Goal: Transaction & Acquisition: Book appointment/travel/reservation

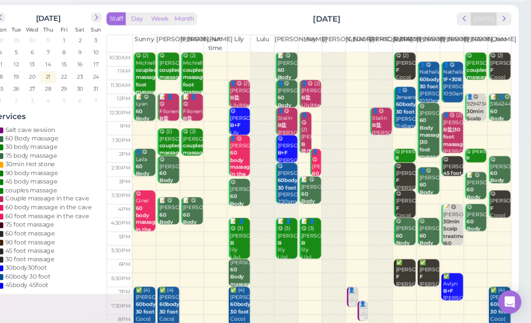
scroll to position [32, 0]
click at [463, 37] on button "prev" at bounding box center [470, 43] width 14 height 12
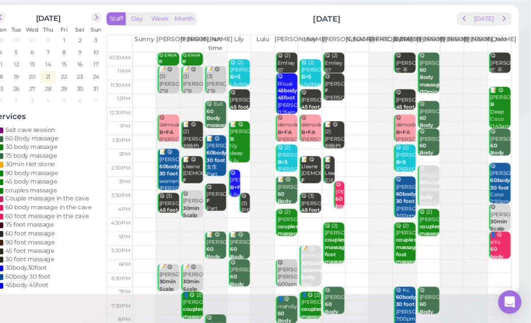
click at [502, 39] on span "next" at bounding box center [506, 43] width 8 height 8
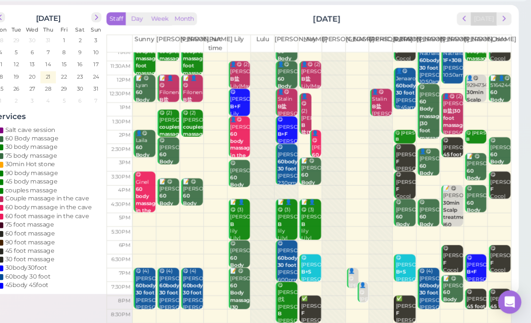
scroll to position [17, 0]
click at [502, 39] on span "next" at bounding box center [506, 43] width 8 height 8
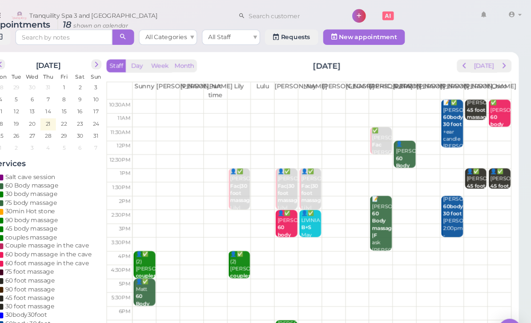
scroll to position [0, 0]
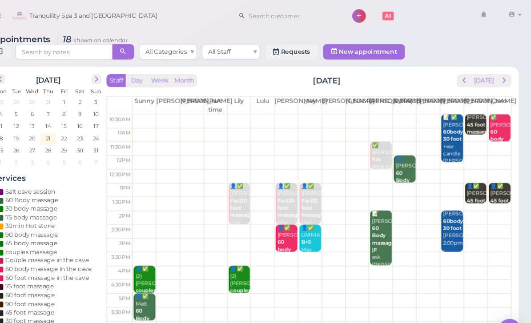
click at [142, 108] on td "10:30am" at bounding box center [154, 109] width 24 height 12
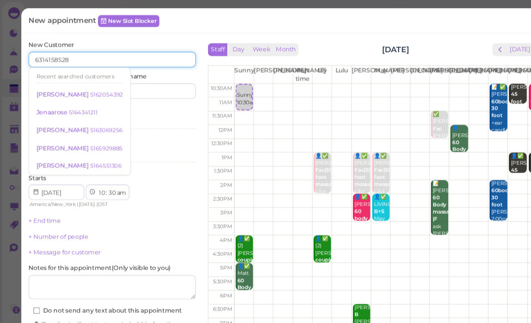
type input "6314158528"
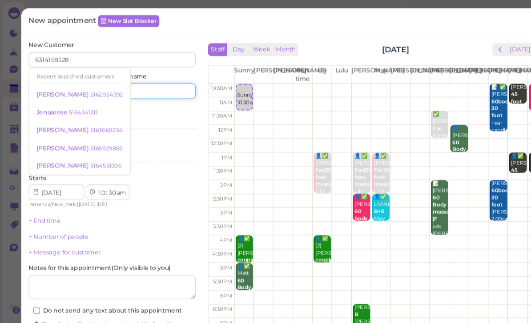
click at [153, 87] on input at bounding box center [143, 83] width 74 height 14
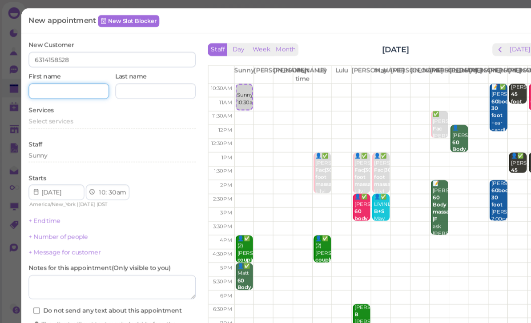
click at [73, 84] on input at bounding box center [63, 83] width 74 height 14
type input "Kaylin"
click at [59, 111] on span "Select services" at bounding box center [46, 111] width 41 height 7
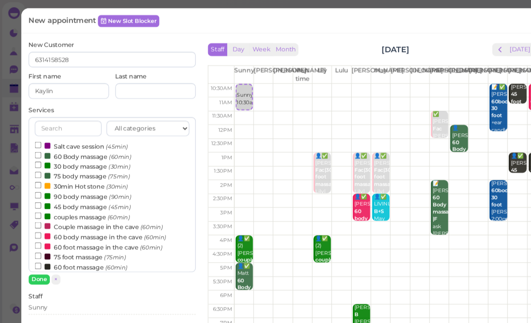
click at [76, 185] on label "45 body massage (45min)" at bounding box center [76, 189] width 88 height 9
click at [38, 186] on input "45 body massage (45min)" at bounding box center [35, 189] width 6 height 6
click at [38, 257] on button "Done" at bounding box center [36, 256] width 20 height 9
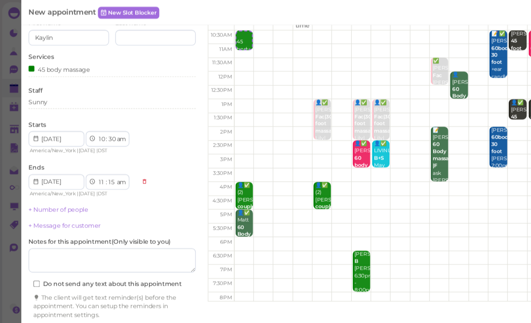
scroll to position [48, 0]
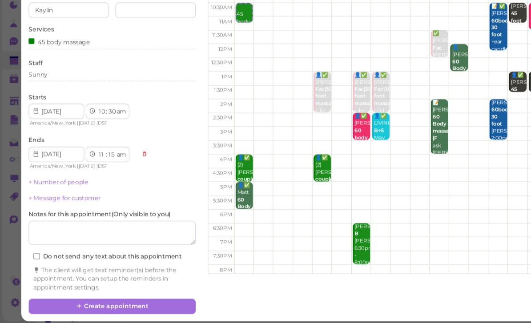
click at [127, 300] on button "Create appointment" at bounding box center [102, 307] width 153 height 14
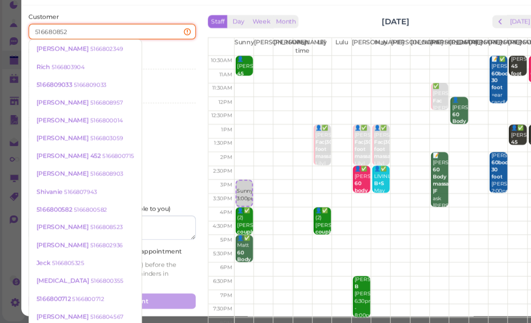
type input "5166808523"
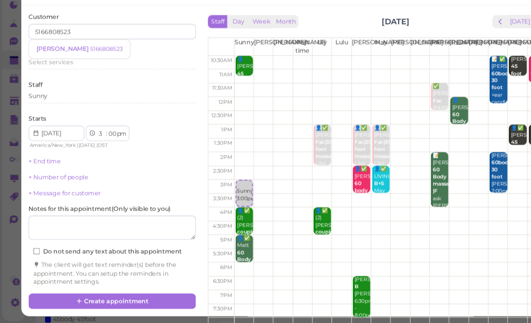
click at [66, 62] on link "[PERSON_NAME] 5166808523" at bounding box center [73, 70] width 93 height 17
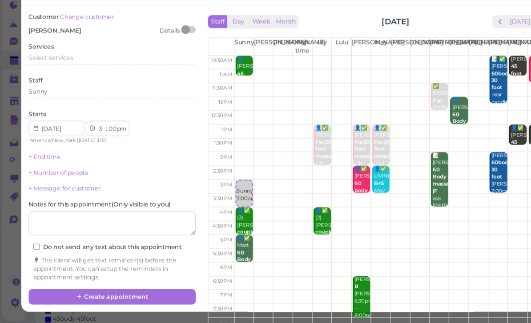
click at [66, 75] on span "Select services" at bounding box center [46, 78] width 41 height 7
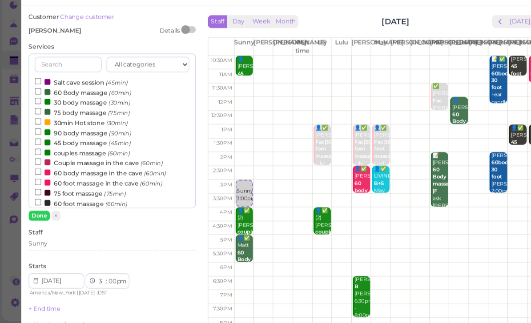
click at [83, 208] on label "60 foot massage (60min)" at bounding box center [74, 212] width 85 height 9
click at [38, 209] on input "60 foot massage (60min)" at bounding box center [35, 212] width 6 height 6
click at [40, 219] on button "Done" at bounding box center [36, 223] width 20 height 9
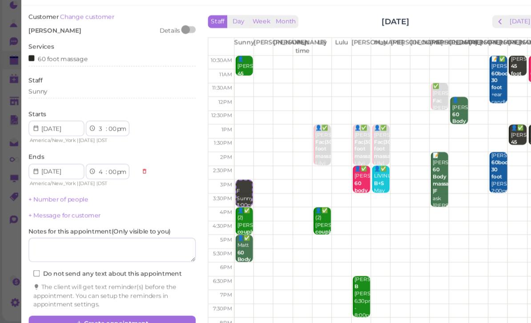
click at [68, 106] on div "Sunny" at bounding box center [102, 110] width 153 height 8
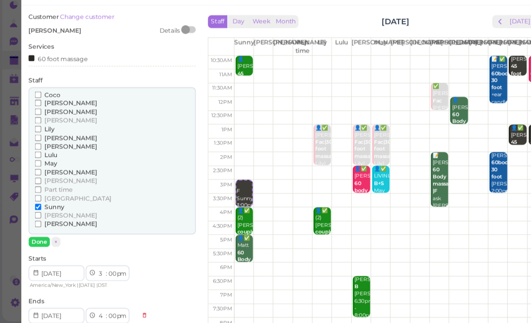
click at [50, 133] on span "[PERSON_NAME]" at bounding box center [65, 136] width 48 height 7
click at [38, 133] on input "[PERSON_NAME]" at bounding box center [35, 136] width 6 height 6
click at [40, 243] on button "Done" at bounding box center [36, 247] width 20 height 9
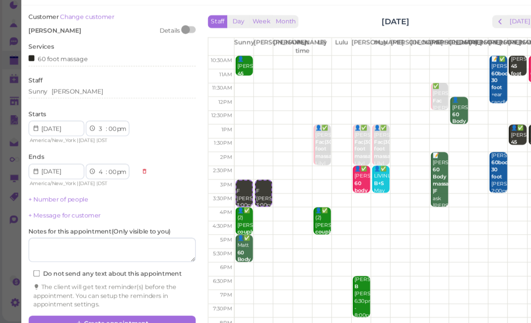
click at [81, 106] on div "[PERSON_NAME]" at bounding box center [102, 110] width 153 height 8
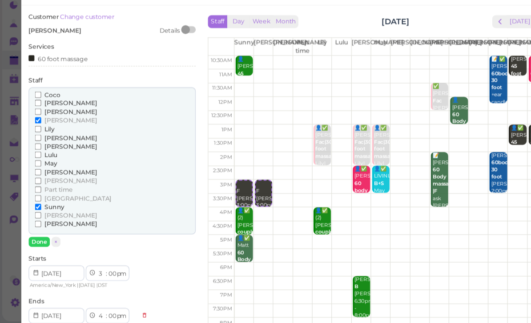
click at [44, 141] on span "Lily" at bounding box center [45, 144] width 9 height 7
click at [38, 141] on input "Lily" at bounding box center [35, 144] width 6 height 6
click at [51, 133] on span "[PERSON_NAME]" at bounding box center [65, 136] width 48 height 7
click at [38, 133] on input "[PERSON_NAME]" at bounding box center [35, 136] width 6 height 6
click at [34, 243] on button "Done" at bounding box center [36, 247] width 20 height 9
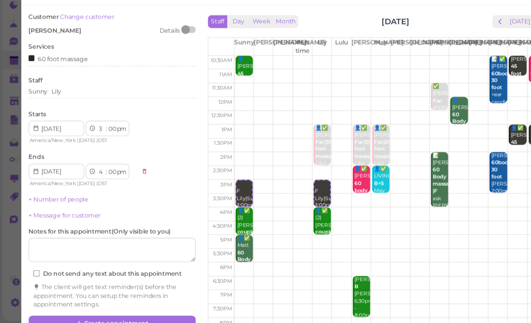
click at [125, 316] on button "Create appointment" at bounding box center [102, 323] width 153 height 14
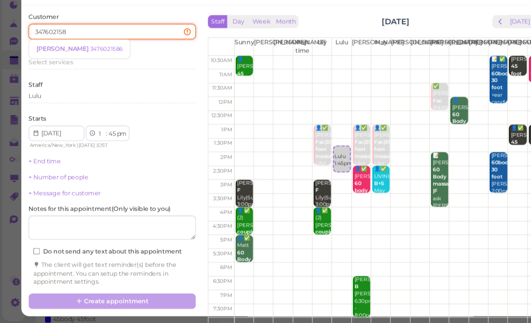
type input "3476021586"
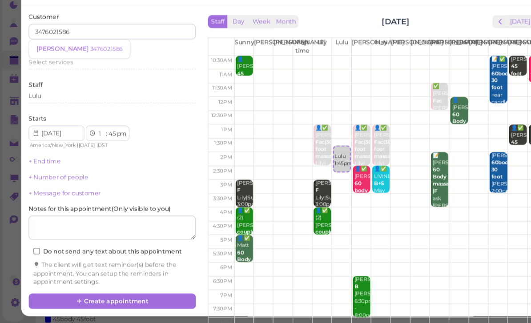
click at [100, 68] on small "3476021586" at bounding box center [98, 71] width 30 height 6
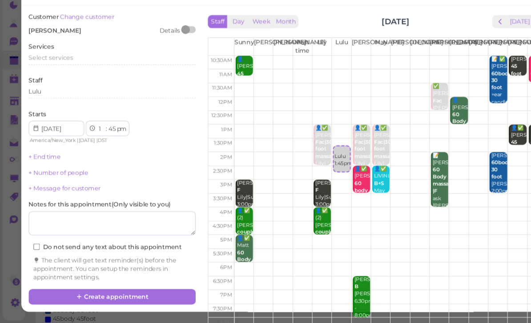
click at [62, 75] on span "Select services" at bounding box center [46, 78] width 41 height 7
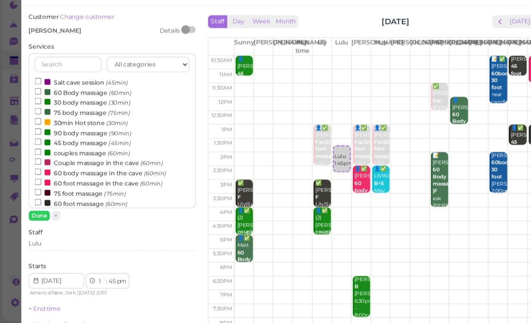
click at [97, 161] on label "couples massage (60min)" at bounding box center [75, 165] width 87 height 9
click at [38, 162] on input "couples massage (60min)" at bounding box center [35, 165] width 6 height 6
click at [64, 245] on div "Lulu" at bounding box center [102, 249] width 153 height 8
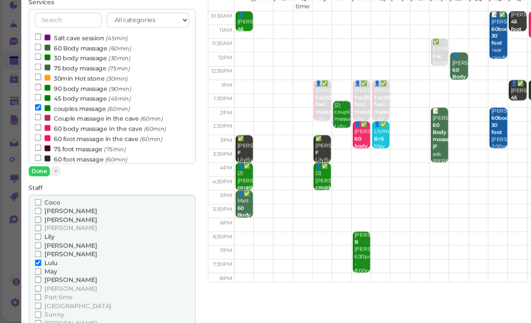
scroll to position [45, 0]
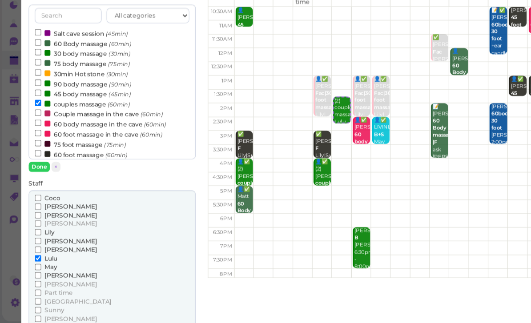
click at [48, 275] on span "[PERSON_NAME]" at bounding box center [65, 278] width 48 height 7
click at [38, 276] on input "[PERSON_NAME]" at bounding box center [35, 279] width 6 height 6
click at [37, 174] on button "Done" at bounding box center [36, 178] width 20 height 9
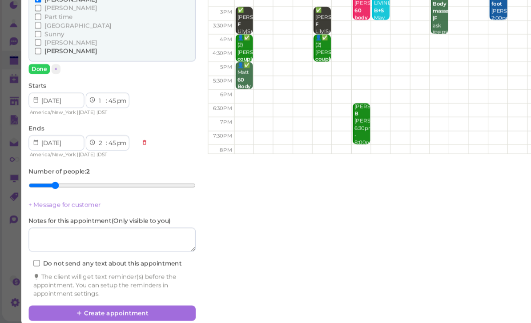
scroll to position [159, 0]
click at [119, 306] on button "Create appointment" at bounding box center [102, 313] width 153 height 14
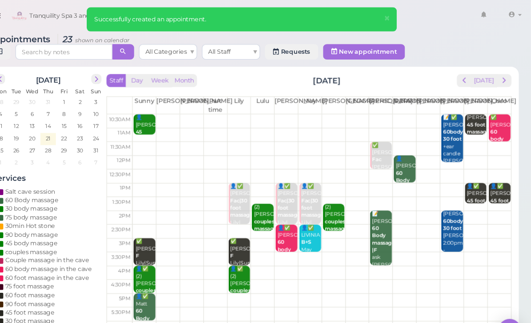
scroll to position [0, 0]
